Goal: Contribute content: Contribute content

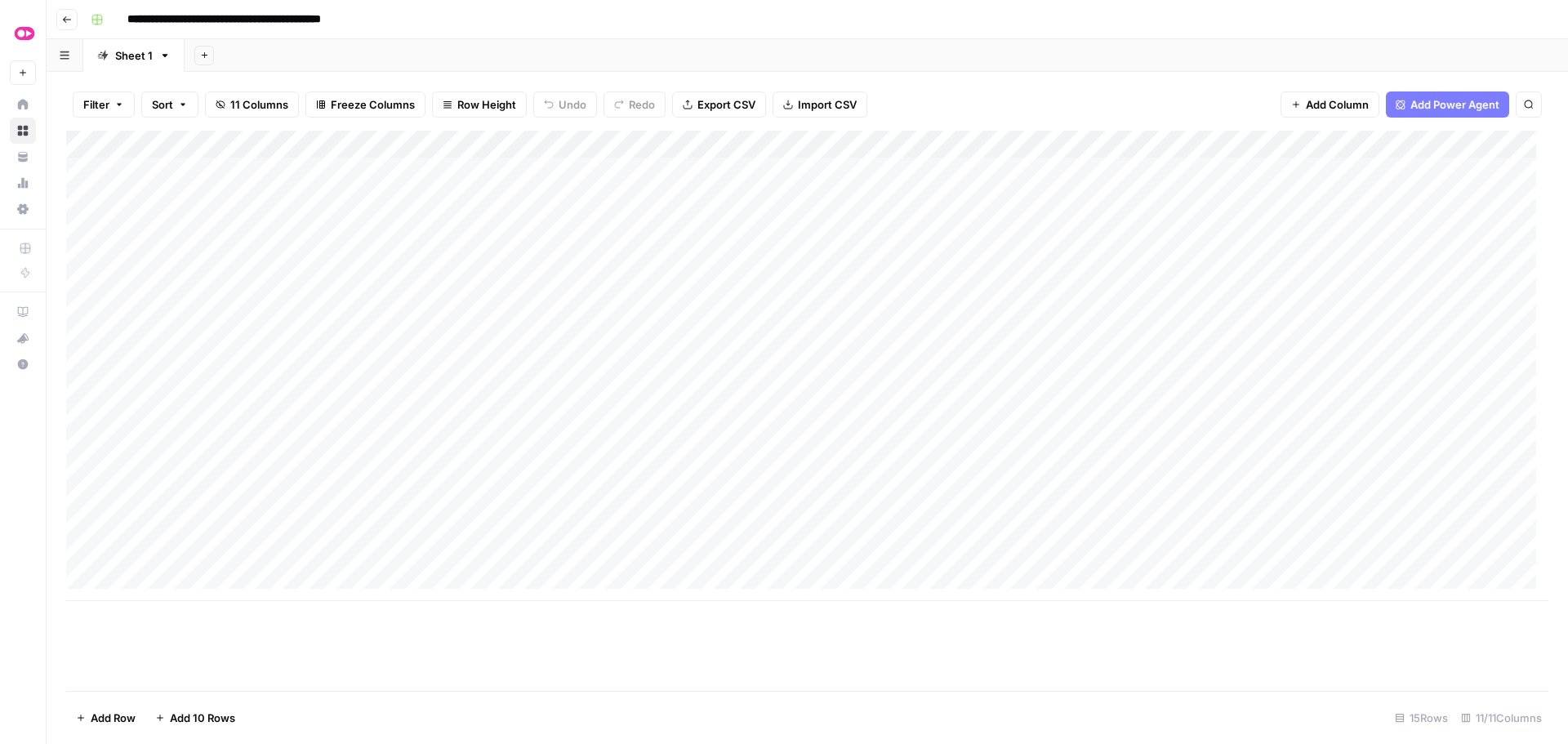
click at [244, 14] on input "**********" at bounding box center [257, 19] width 274 height 26
click at [69, 19] on icon "button" at bounding box center [67, 19] width 10 height 10
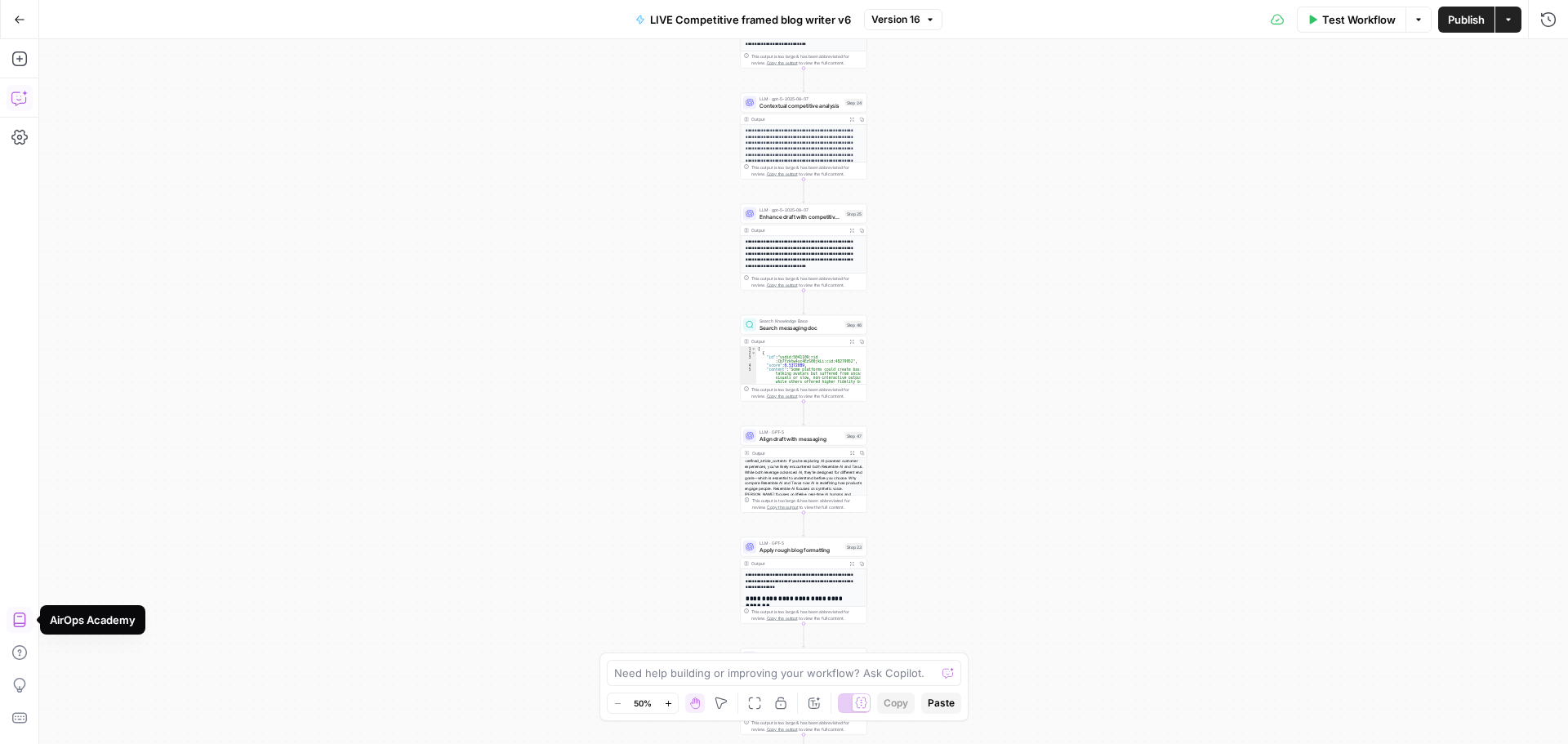
click at [19, 100] on icon "button" at bounding box center [18, 99] width 5 height 1
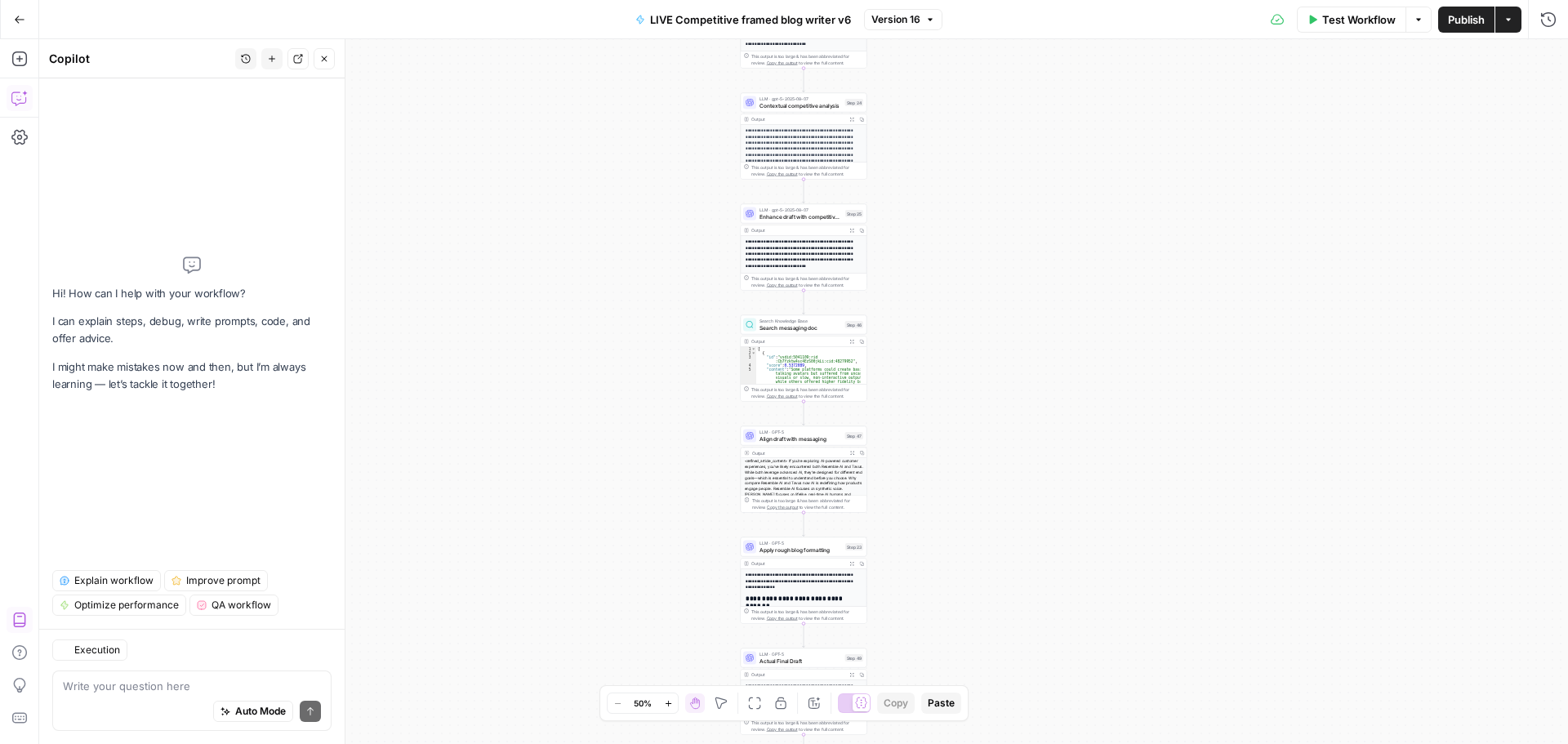
click at [153, 686] on textarea at bounding box center [192, 686] width 258 height 16
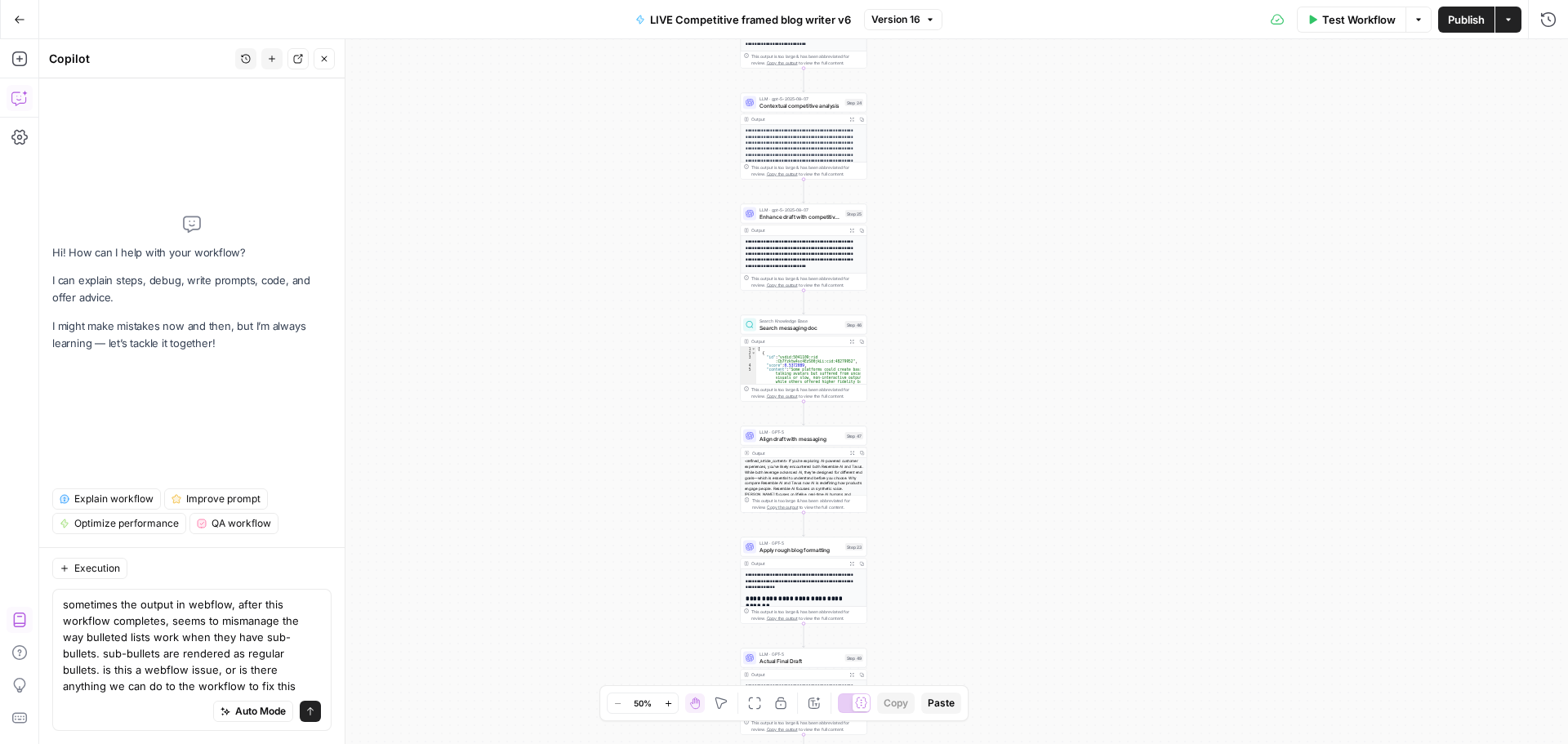
type textarea "sometimes the output in webflow, after this workflow completes, seems to misman…"
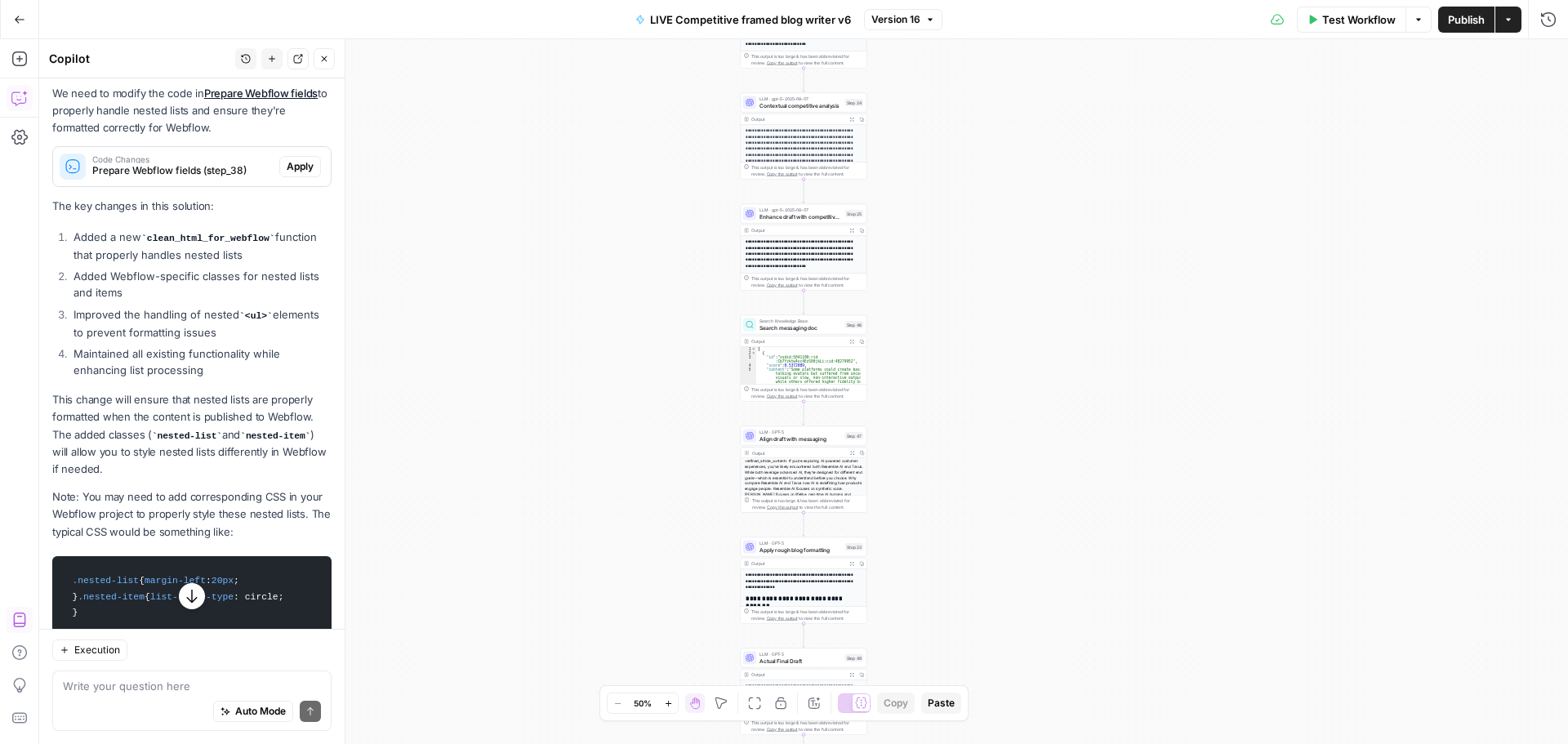
scroll to position [315, 0]
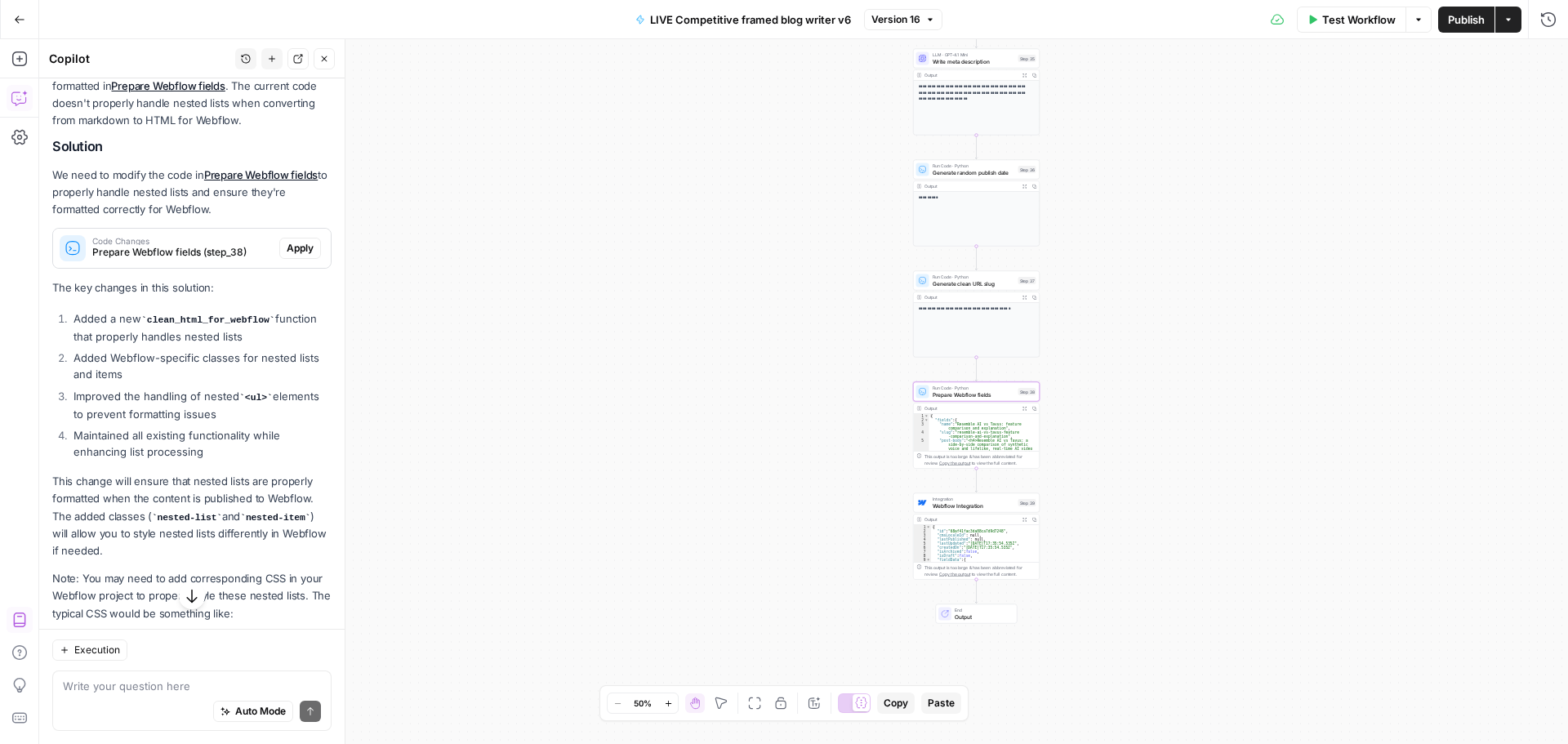
click at [291, 256] on span "Apply" at bounding box center [300, 248] width 27 height 14
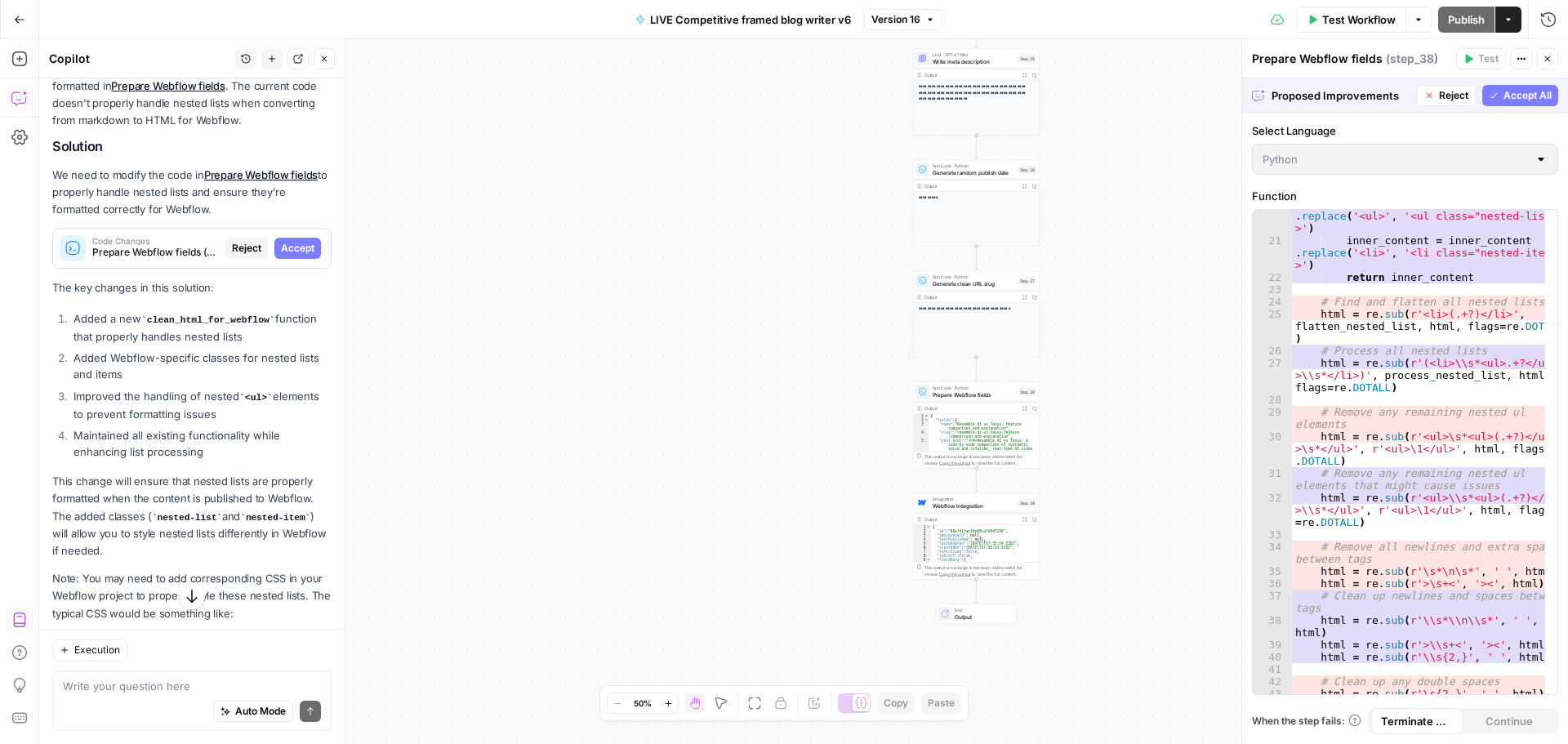
scroll to position [588, 0]
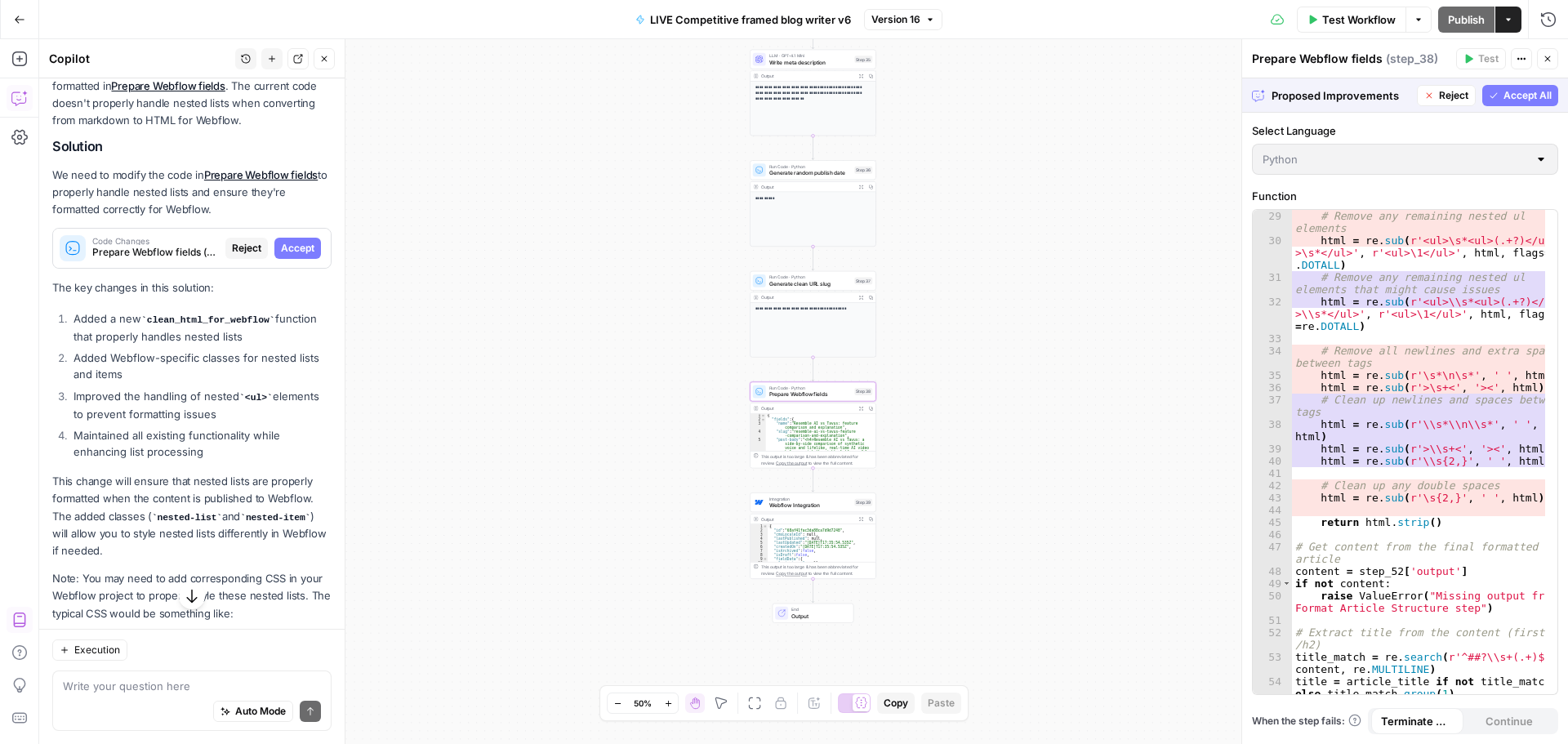
click at [282, 256] on span "Accept" at bounding box center [298, 248] width 33 height 14
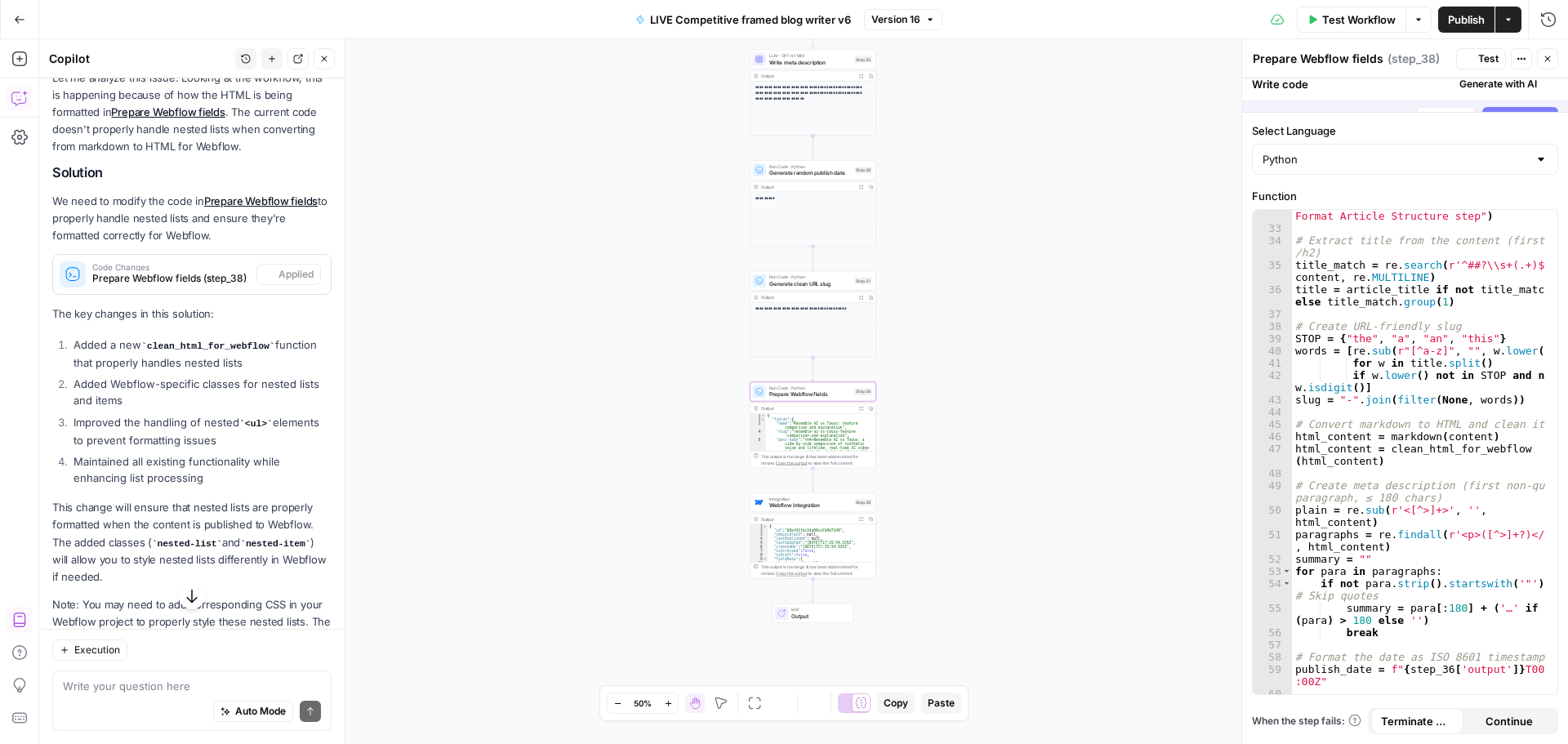
scroll to position [342, 0]
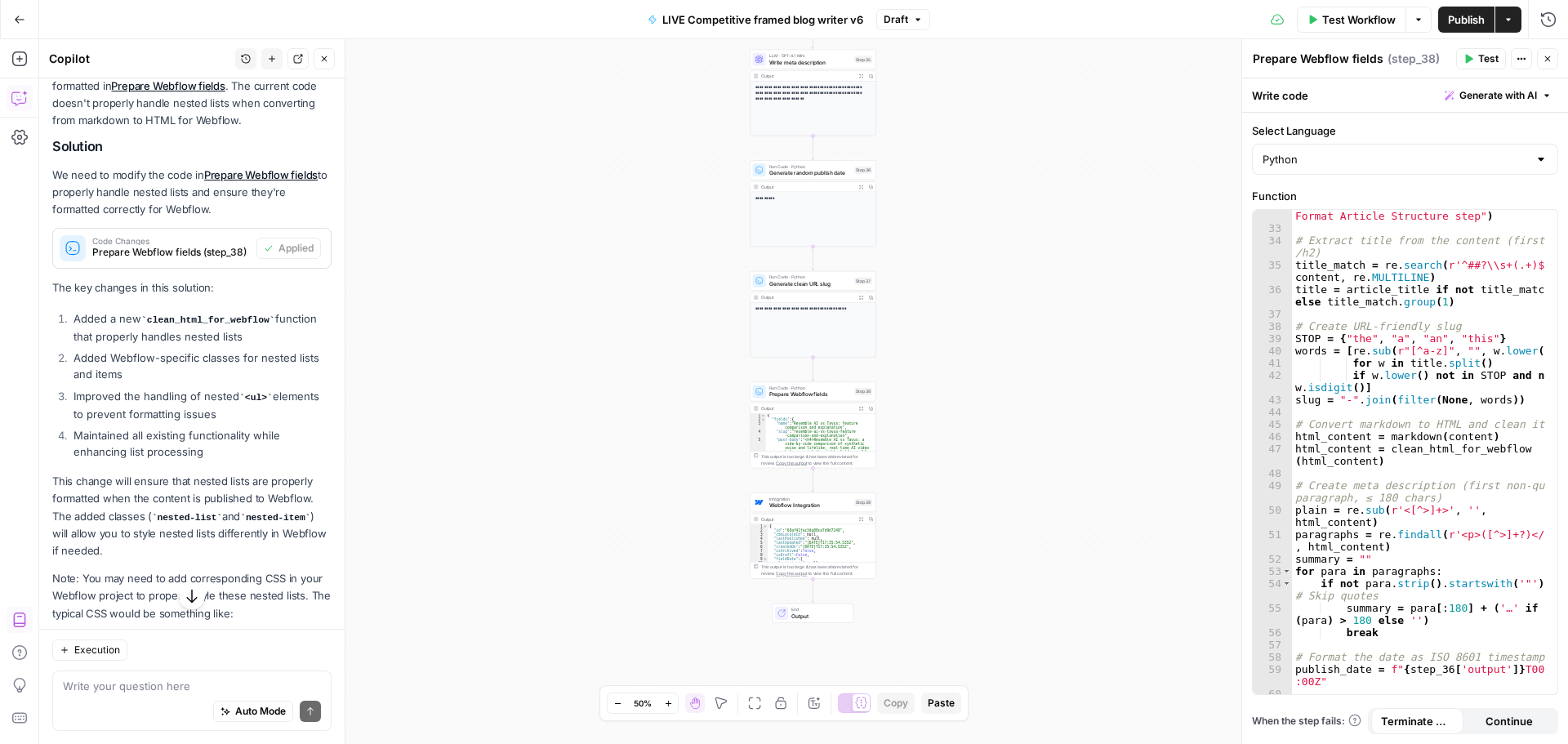
click at [1453, 15] on span "Publish" at bounding box center [1466, 20] width 37 height 16
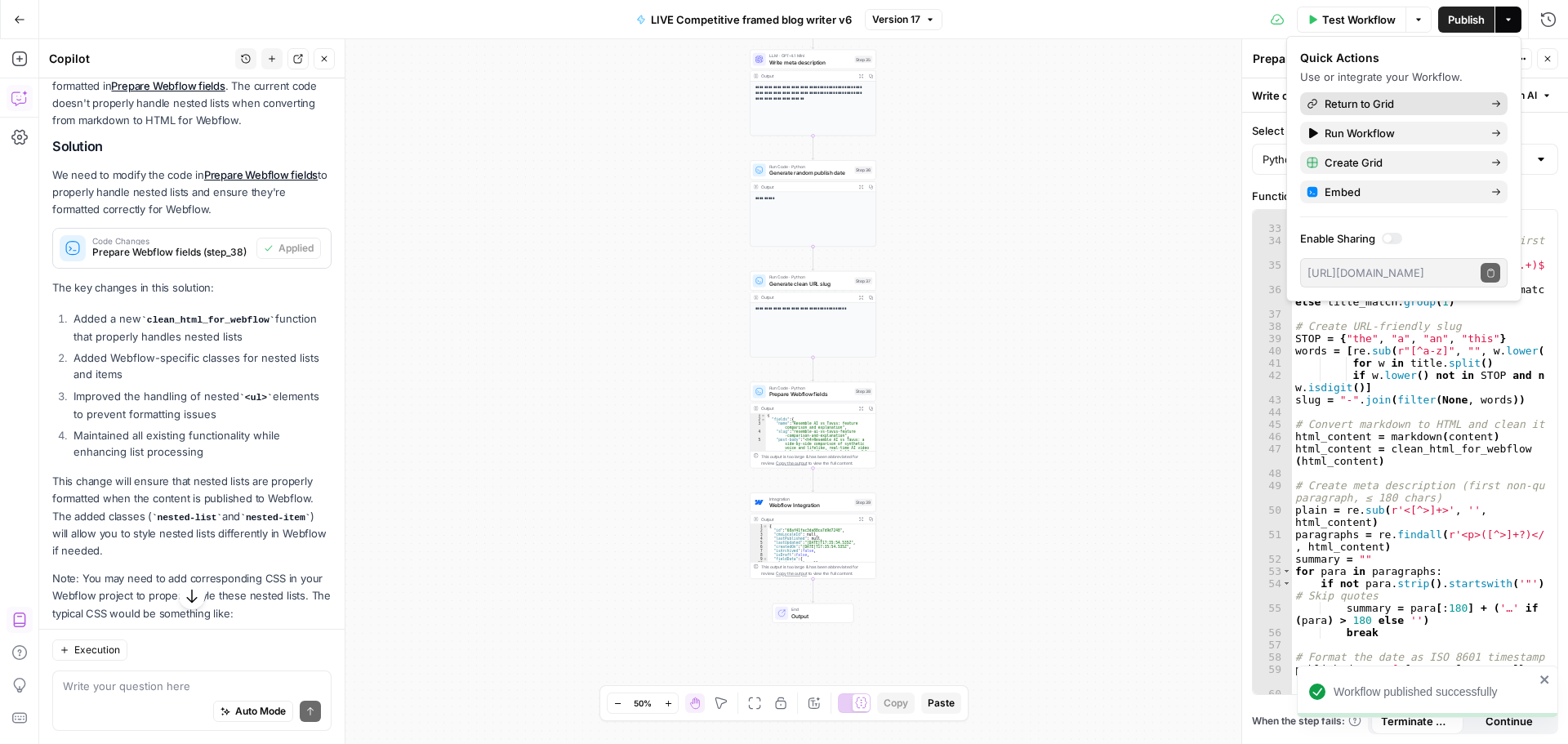
click at [1384, 100] on span "Return to Grid" at bounding box center [1402, 104] width 154 height 16
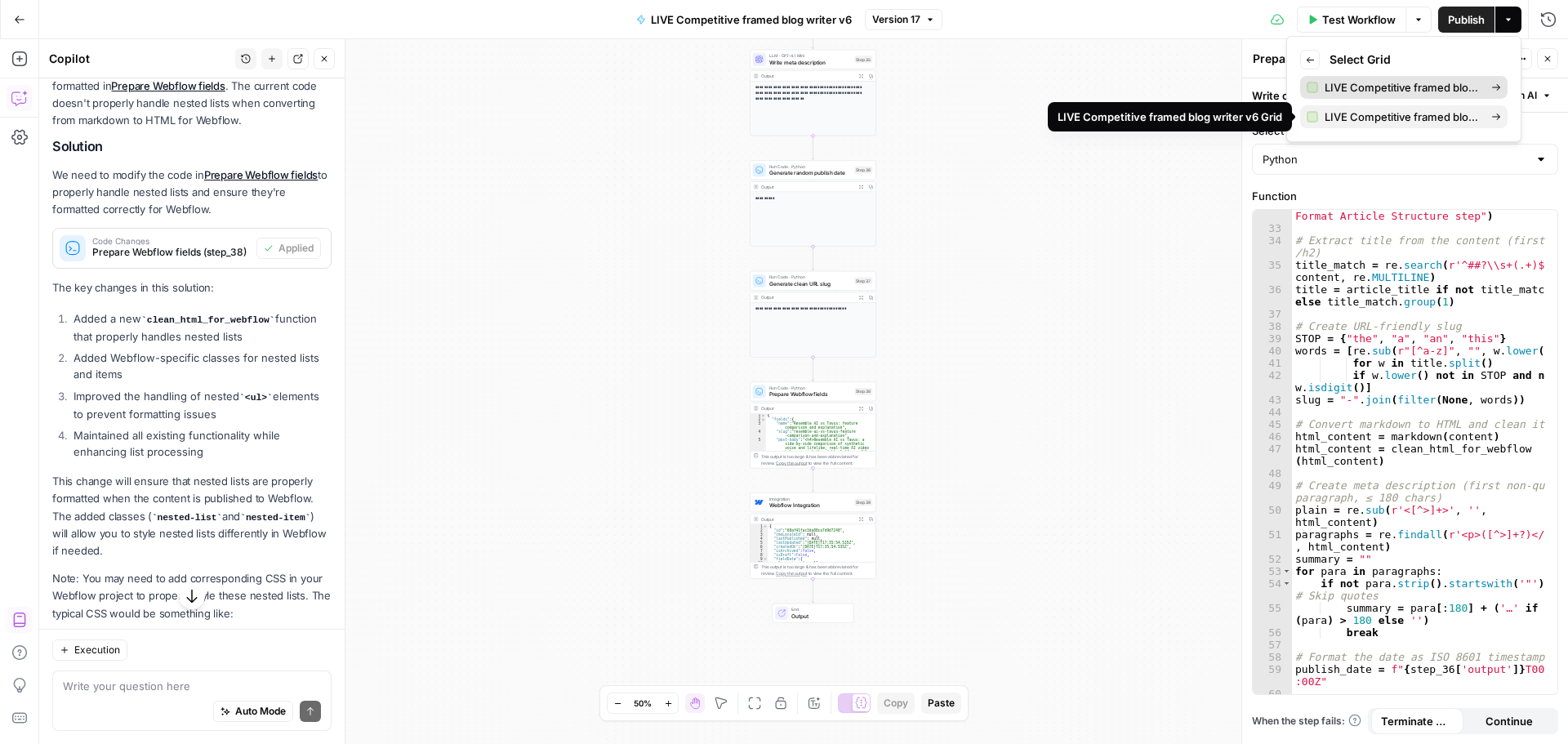
click at [1393, 80] on span "LIVE Competitive framed blog writer v6 Grid (1)" at bounding box center [1402, 88] width 154 height 16
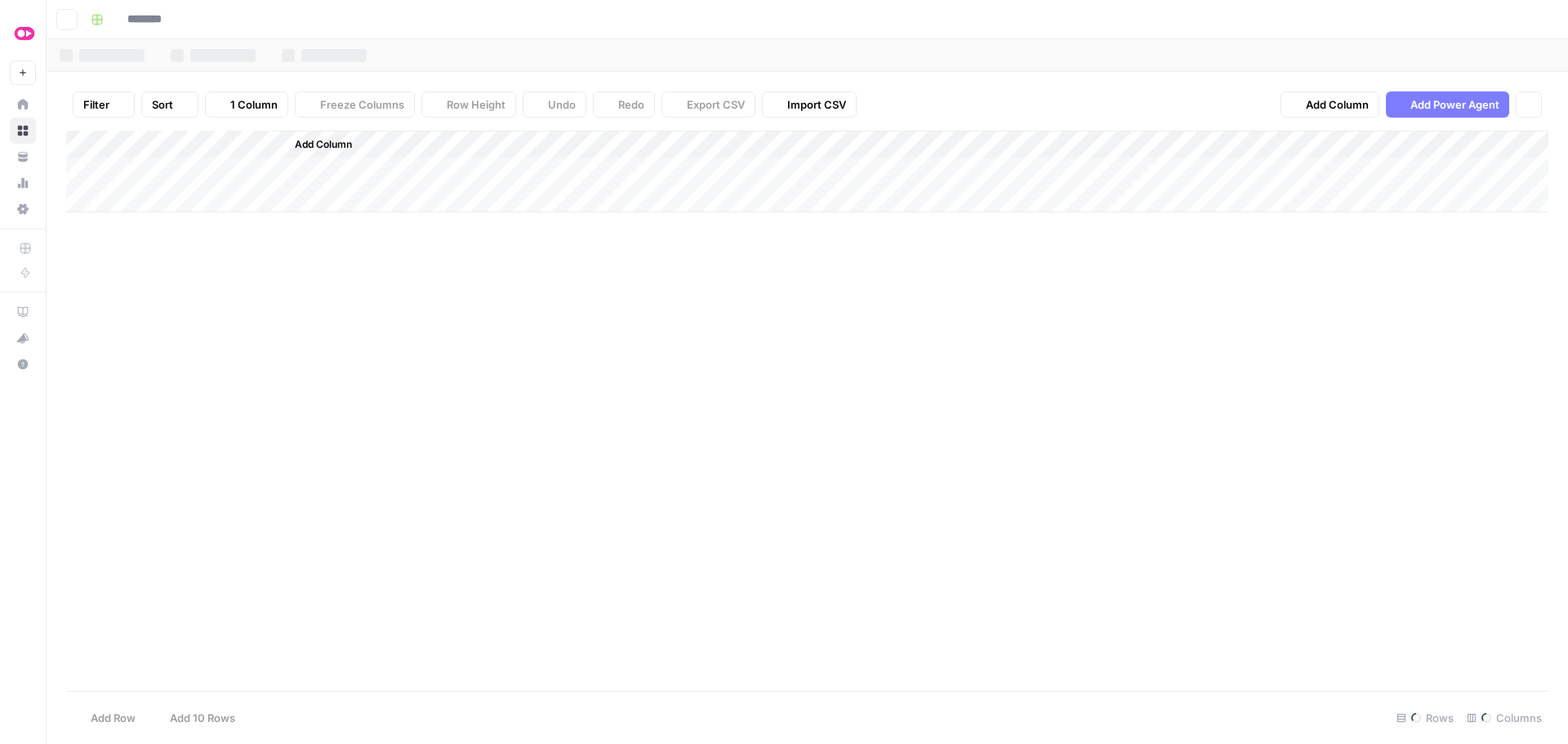
type input "**********"
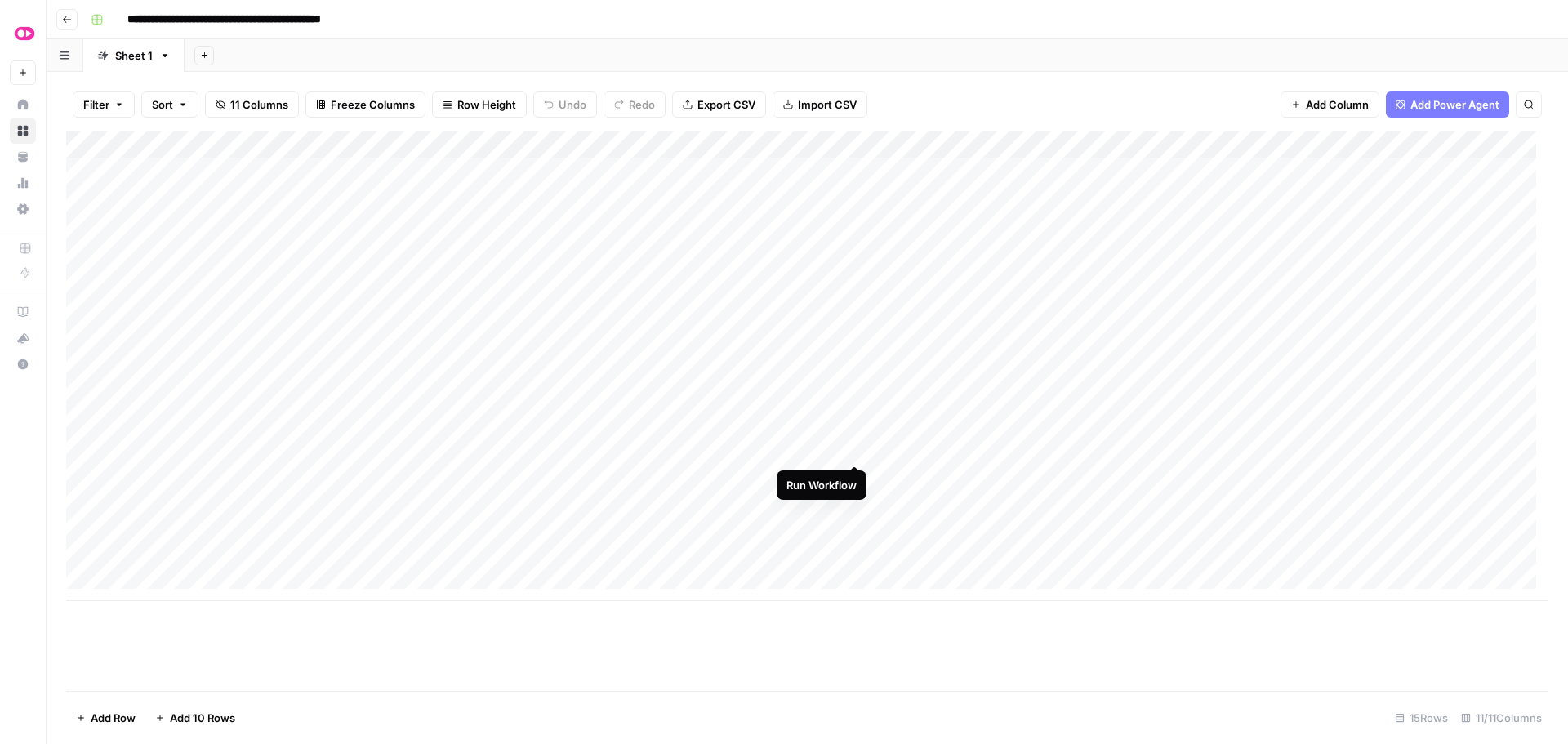
click at [852, 447] on div "Add Column" at bounding box center [807, 365] width 1482 height 470
